Goal: Navigation & Orientation: Find specific page/section

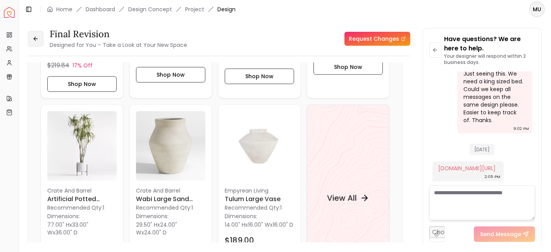
click at [41, 38] on button at bounding box center [35, 38] width 15 height 15
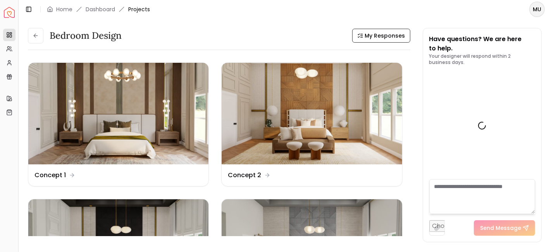
scroll to position [238, 0]
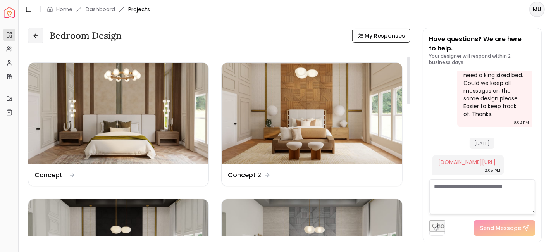
click at [33, 39] on button at bounding box center [35, 35] width 15 height 15
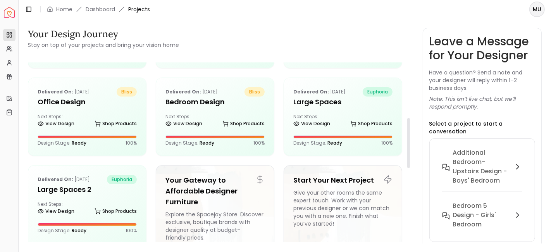
scroll to position [199, 0]
click at [103, 183] on div "Delivered on: Nov 27, 2024 euphoria" at bounding box center [87, 179] width 99 height 9
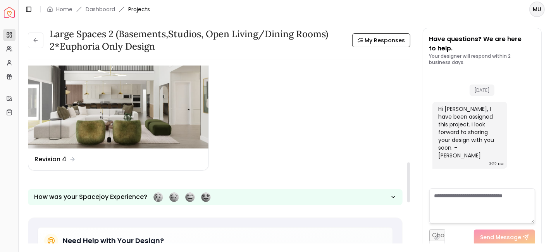
scroll to position [432, 0]
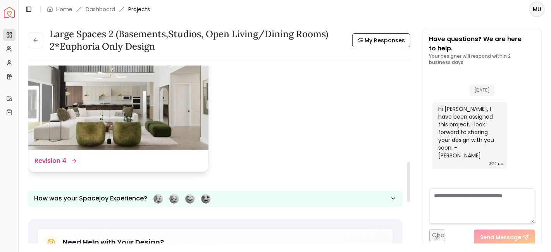
click at [126, 105] on img at bounding box center [118, 99] width 180 height 102
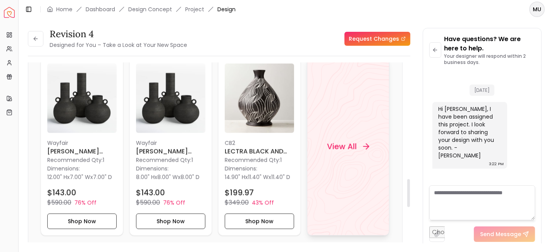
scroll to position [753, 0]
click at [340, 160] on div "View All" at bounding box center [348, 146] width 83 height 179
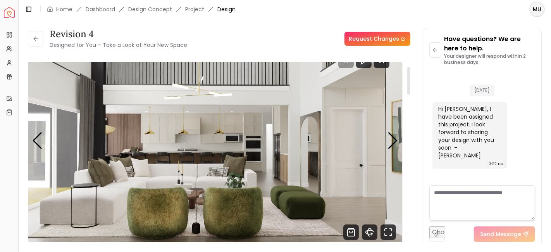
scroll to position [28, 0]
click at [392, 146] on div "Next slide" at bounding box center [393, 140] width 10 height 17
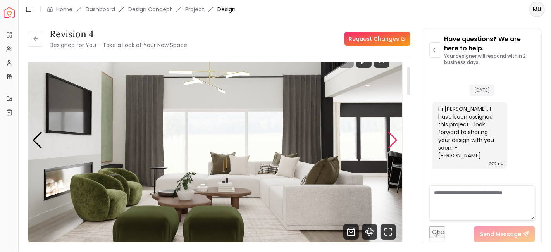
click at [392, 146] on div "Next slide" at bounding box center [393, 140] width 10 height 17
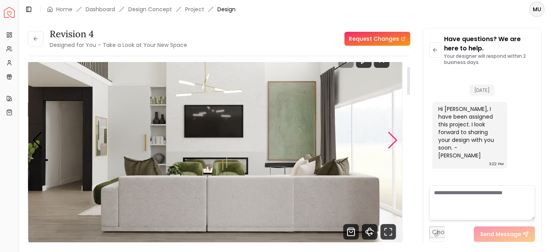
click at [392, 146] on div "Next slide" at bounding box center [393, 140] width 10 height 17
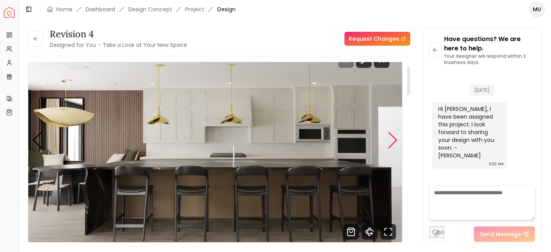
click at [392, 146] on div "Next slide" at bounding box center [393, 140] width 10 height 17
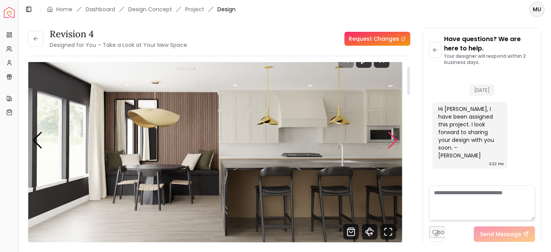
click at [392, 146] on div "Next slide" at bounding box center [393, 140] width 10 height 17
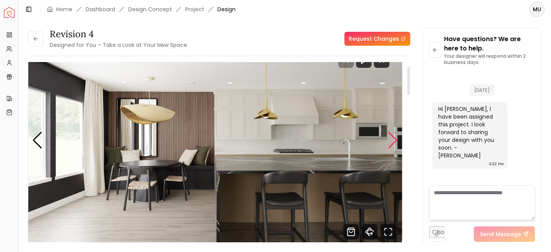
click at [392, 146] on div "Next slide" at bounding box center [393, 140] width 10 height 17
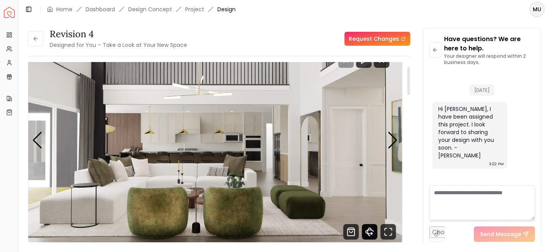
click at [372, 232] on icon "360 View" at bounding box center [369, 231] width 15 height 15
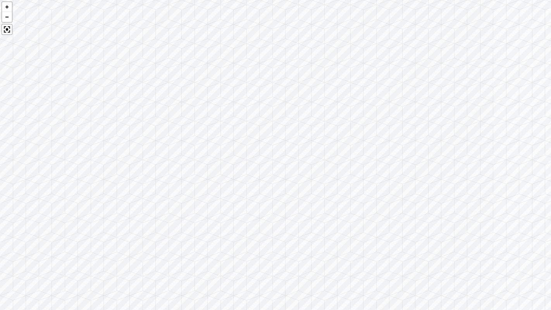
drag, startPoint x: 366, startPoint y: 202, endPoint x: 500, endPoint y: 174, distance: 136.3
click at [500, 174] on div at bounding box center [275, 155] width 551 height 310
drag, startPoint x: 280, startPoint y: 193, endPoint x: 470, endPoint y: 207, distance: 191.1
click at [470, 207] on div at bounding box center [275, 155] width 551 height 310
drag, startPoint x: 240, startPoint y: 183, endPoint x: 410, endPoint y: 201, distance: 171.0
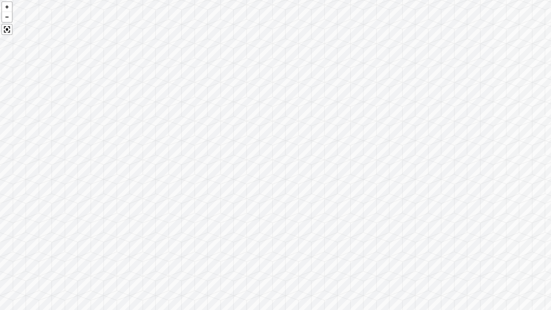
click at [452, 197] on div at bounding box center [275, 155] width 551 height 310
drag, startPoint x: 180, startPoint y: 219, endPoint x: 389, endPoint y: 236, distance: 209.9
click at [272, 235] on div at bounding box center [275, 155] width 551 height 310
click at [389, 236] on div at bounding box center [275, 155] width 551 height 310
drag, startPoint x: 194, startPoint y: 143, endPoint x: 215, endPoint y: 151, distance: 23.3
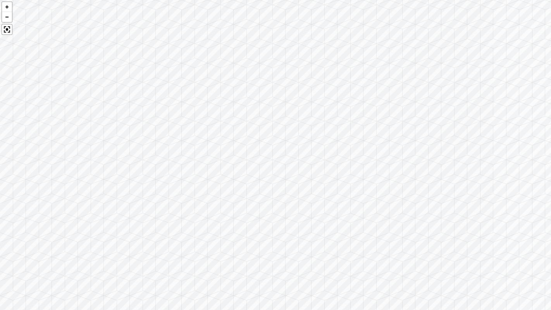
click at [215, 151] on div at bounding box center [275, 155] width 551 height 310
drag, startPoint x: 193, startPoint y: 199, endPoint x: 352, endPoint y: 181, distance: 160.7
click at [352, 181] on div at bounding box center [275, 155] width 551 height 310
click at [7, 26] on div at bounding box center [7, 29] width 11 height 11
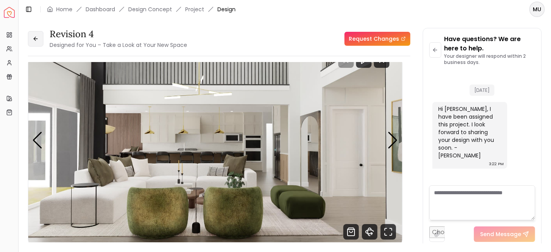
click at [35, 38] on icon at bounding box center [36, 39] width 6 height 6
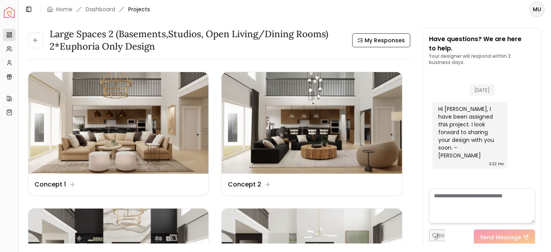
click at [35, 38] on icon at bounding box center [35, 39] width 2 height 3
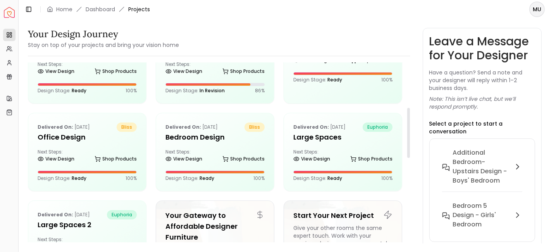
scroll to position [162, 0]
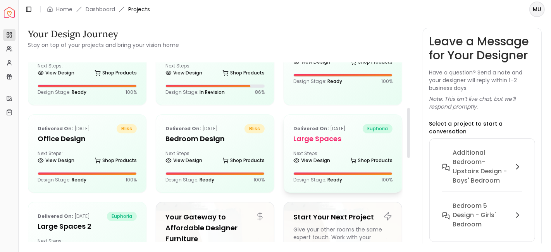
click at [339, 134] on h5 "Large Spaces" at bounding box center [342, 138] width 99 height 11
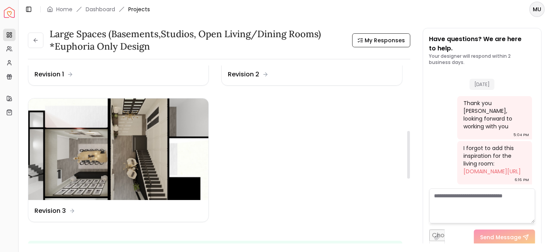
scroll to position [245, 0]
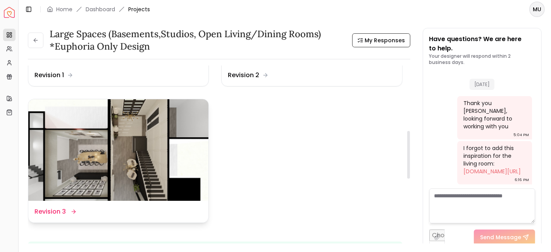
click at [126, 158] on img at bounding box center [118, 150] width 180 height 102
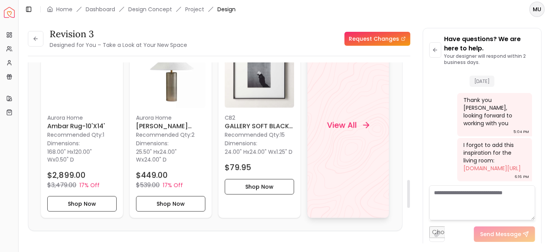
scroll to position [752, 0]
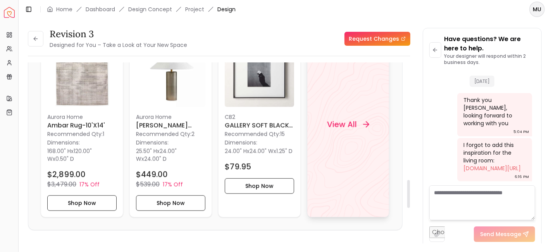
click at [349, 129] on h4 "View All" at bounding box center [342, 124] width 30 height 11
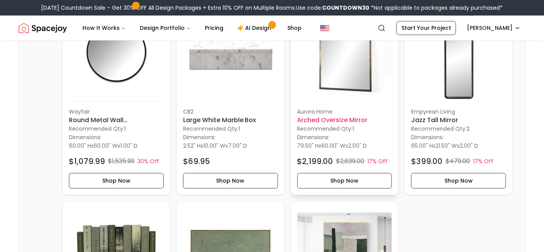
scroll to position [637, 0]
click at [339, 122] on h6 "Arched Oversize Mirror" at bounding box center [345, 120] width 95 height 9
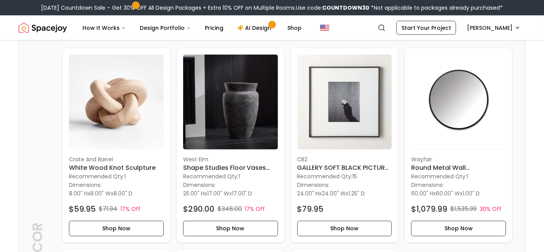
scroll to position [418, 0]
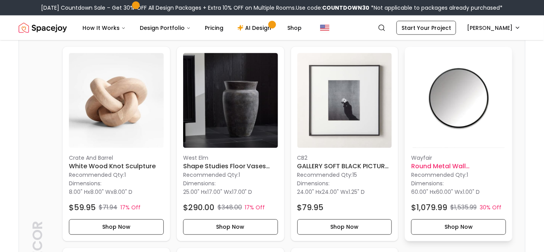
click at [434, 164] on h6 "Round Metal Wall Mirror_Black" at bounding box center [458, 166] width 95 height 9
